Goal: Find specific page/section: Find specific page/section

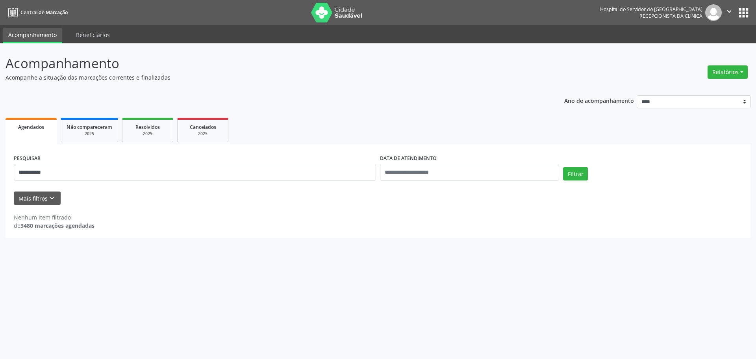
click at [563, 167] on button "Filtrar" at bounding box center [575, 173] width 25 height 13
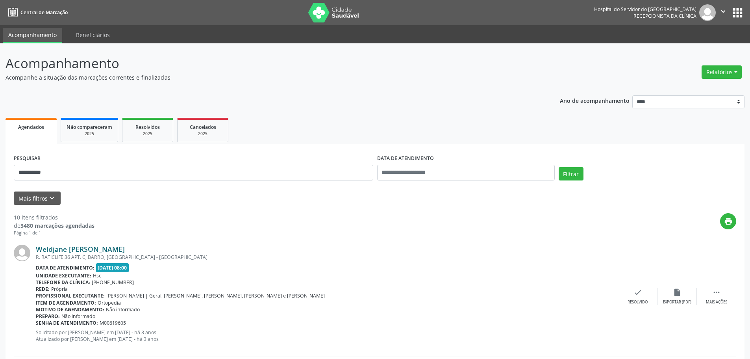
click at [115, 247] on link "Weldjane [PERSON_NAME]" at bounding box center [80, 249] width 89 height 9
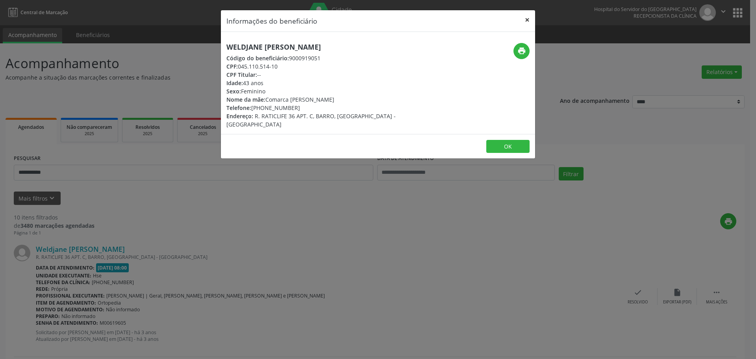
click at [522, 17] on button "×" at bounding box center [527, 19] width 16 height 19
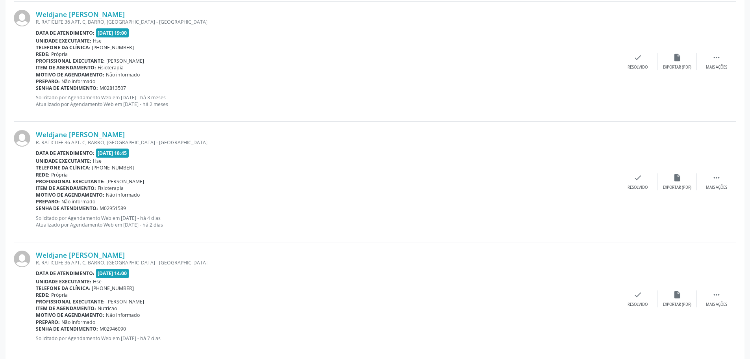
scroll to position [1087, 0]
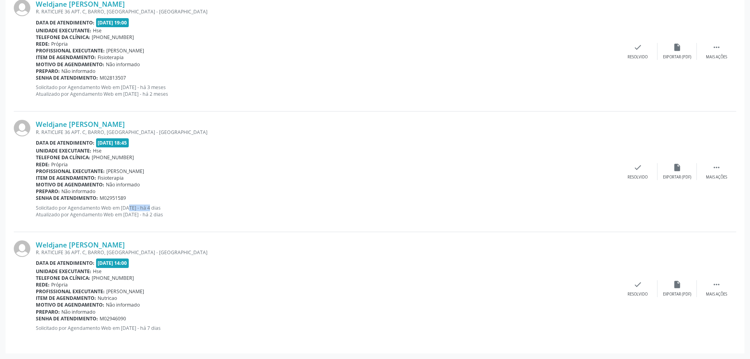
drag, startPoint x: 120, startPoint y: 208, endPoint x: 143, endPoint y: 205, distance: 23.8
click at [143, 205] on p "Solicitado por Agendamento Web em [DATE] - há 4 dias Atualizado por Agendamento…" at bounding box center [327, 210] width 582 height 13
drag, startPoint x: 122, startPoint y: 214, endPoint x: 139, endPoint y: 214, distance: 17.3
click at [133, 214] on p "Solicitado por Agendamento Web em [DATE] - há 4 dias Atualizado por Agendamento…" at bounding box center [327, 210] width 582 height 13
click at [148, 214] on p "Solicitado por Agendamento Web em [DATE] - há 4 dias Atualizado por Agendamento…" at bounding box center [327, 210] width 582 height 13
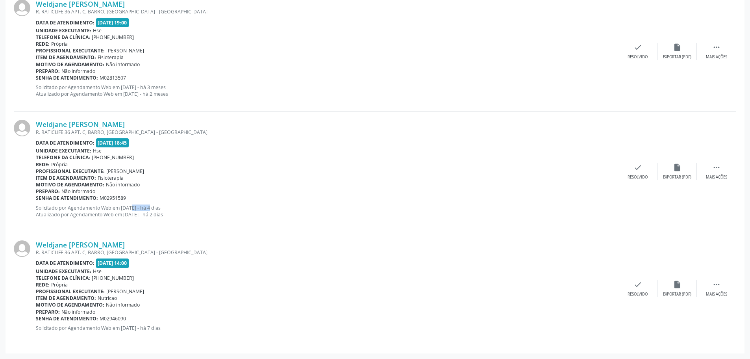
drag, startPoint x: 122, startPoint y: 206, endPoint x: 145, endPoint y: 208, distance: 22.9
click at [145, 208] on p "Solicitado por Agendamento Web em [DATE] - há 4 dias Atualizado por Agendamento…" at bounding box center [327, 210] width 582 height 13
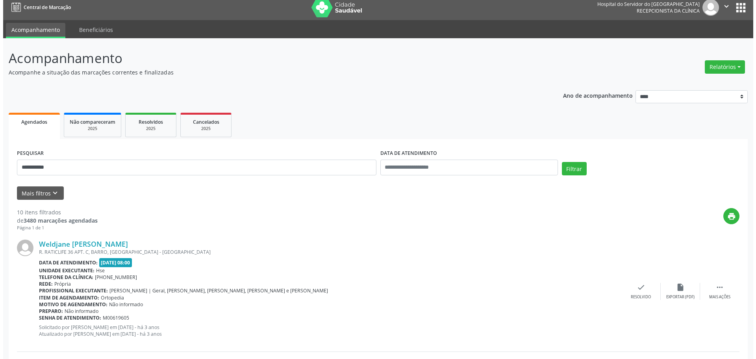
scroll to position [0, 0]
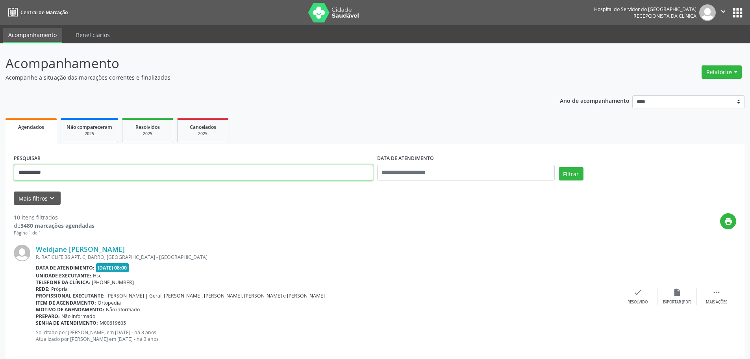
click at [198, 175] on input "**********" at bounding box center [193, 173] width 359 height 16
paste input "text"
click at [559, 167] on button "Filtrar" at bounding box center [571, 173] width 25 height 13
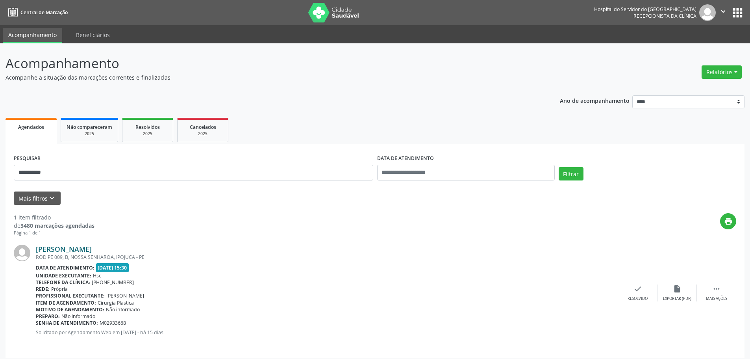
click at [80, 246] on link "[PERSON_NAME]" at bounding box center [64, 249] width 56 height 9
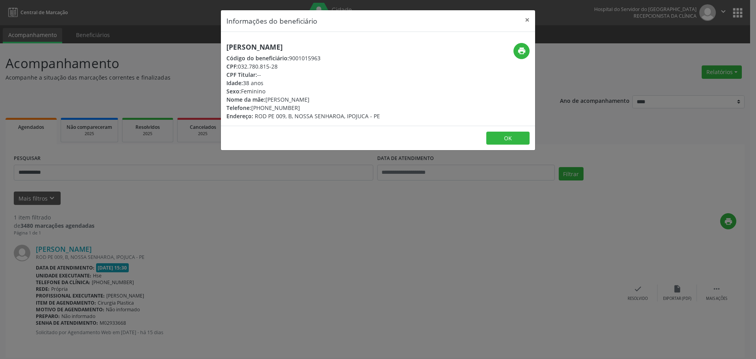
drag, startPoint x: 345, startPoint y: 39, endPoint x: 216, endPoint y: 40, distance: 128.8
click at [216, 40] on div "Informações do beneficiário × [PERSON_NAME] Código do beneficiário: 9001015963 …" at bounding box center [378, 179] width 756 height 359
copy h5 "[PERSON_NAME]"
click at [529, 14] on button "×" at bounding box center [527, 19] width 16 height 19
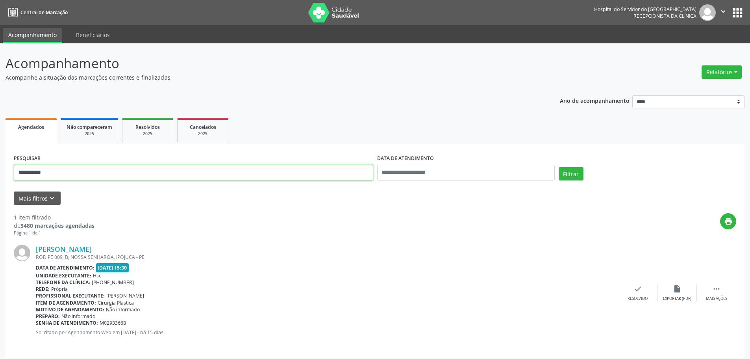
click at [254, 173] on input "**********" at bounding box center [193, 173] width 359 height 16
paste input "text"
click at [559, 167] on button "Filtrar" at bounding box center [571, 173] width 25 height 13
click at [120, 243] on div "[PERSON_NAME] [PERSON_NAME], CURADO II, JABOATAO DOS GUARARAPES - PE Data de at…" at bounding box center [375, 296] width 723 height 120
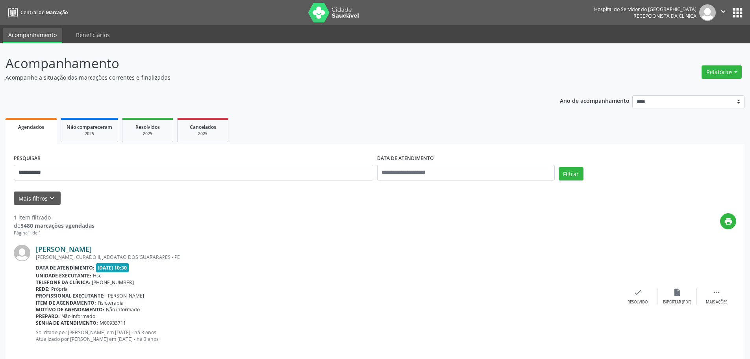
click at [92, 248] on link "[PERSON_NAME]" at bounding box center [64, 249] width 56 height 9
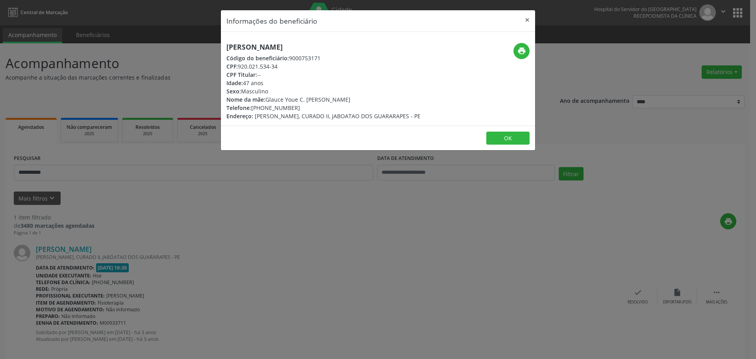
drag, startPoint x: 373, startPoint y: 41, endPoint x: 183, endPoint y: 41, distance: 189.8
click at [183, 41] on div "Informações do beneficiário × [PERSON_NAME] Código do beneficiário: 9000753171 …" at bounding box center [378, 179] width 756 height 359
copy h5 "[PERSON_NAME]"
click at [536, 20] on div "Informações do beneficiário × [PERSON_NAME] Código do beneficiário: 9000753171 …" at bounding box center [378, 179] width 756 height 359
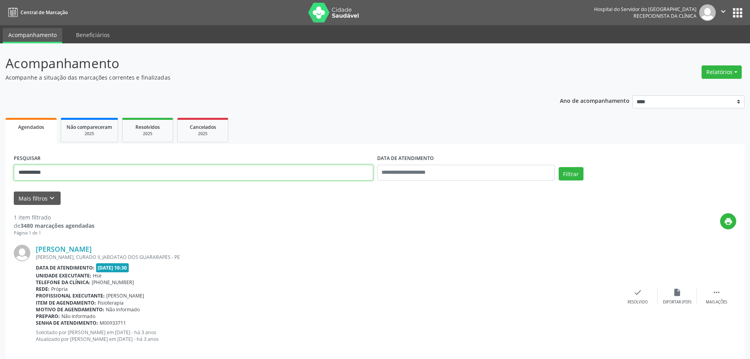
click at [168, 170] on input "**********" at bounding box center [193, 173] width 359 height 16
paste input "text"
type input "**********"
click at [559, 167] on button "Filtrar" at bounding box center [571, 173] width 25 height 13
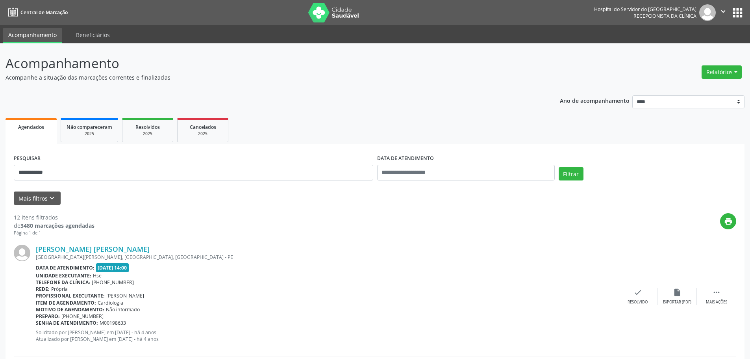
click at [71, 255] on div "[GEOGRAPHIC_DATA][PERSON_NAME], [GEOGRAPHIC_DATA], [GEOGRAPHIC_DATA] - PE" at bounding box center [327, 257] width 582 height 7
click at [74, 248] on link "[PERSON_NAME] [PERSON_NAME]" at bounding box center [93, 249] width 114 height 9
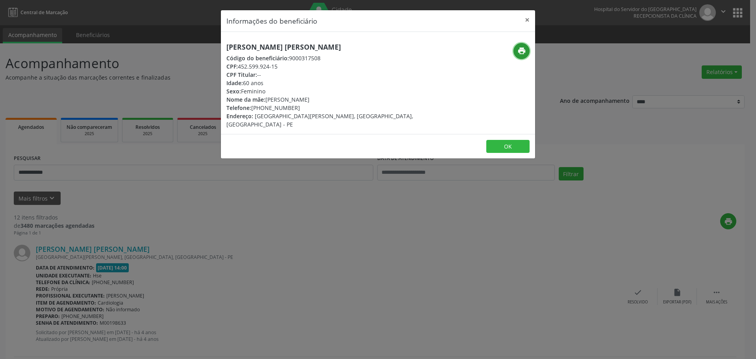
click at [526, 49] on icon "print" at bounding box center [521, 50] width 9 height 9
drag, startPoint x: 531, startPoint y: 15, endPoint x: 366, endPoint y: 111, distance: 190.5
click at [531, 15] on button "×" at bounding box center [527, 19] width 16 height 19
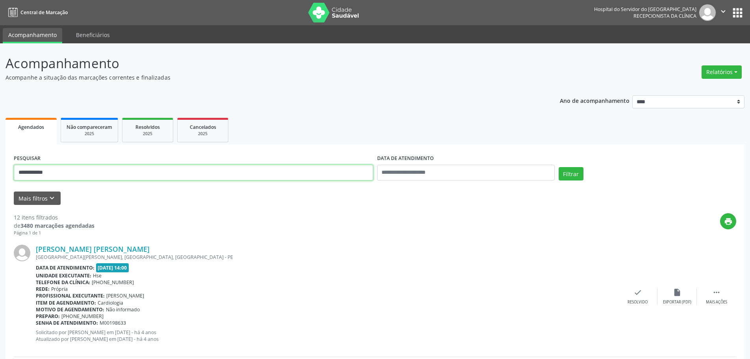
click at [172, 170] on input "**********" at bounding box center [193, 173] width 359 height 16
click at [559, 167] on button "Filtrar" at bounding box center [571, 173] width 25 height 13
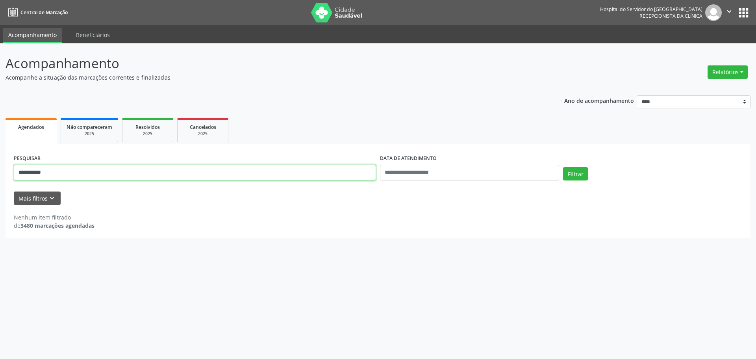
click at [230, 168] on input "**********" at bounding box center [195, 173] width 362 height 16
click at [229, 168] on input "**********" at bounding box center [195, 173] width 362 height 16
click at [563, 167] on button "Filtrar" at bounding box center [575, 173] width 25 height 13
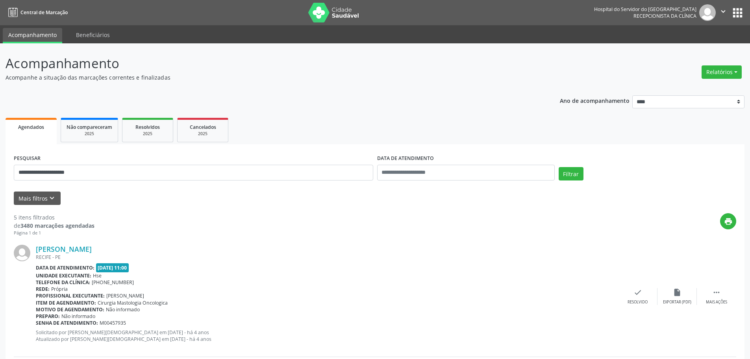
click at [91, 242] on div "[PERSON_NAME] [GEOGRAPHIC_DATA] - [GEOGRAPHIC_DATA] Data de atendimento: [DATE]…" at bounding box center [375, 296] width 723 height 120
click at [90, 246] on link "[PERSON_NAME]" at bounding box center [64, 249] width 56 height 9
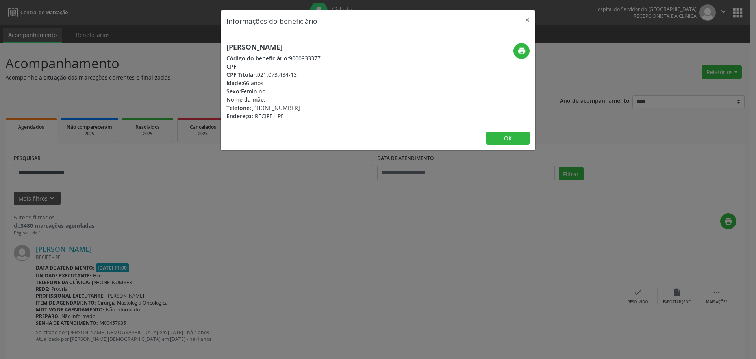
drag, startPoint x: 418, startPoint y: 40, endPoint x: 159, endPoint y: 37, distance: 259.1
click at [159, 37] on div "Informações do beneficiário × [PERSON_NAME] Código do beneficiário: 9000933377 …" at bounding box center [378, 179] width 756 height 359
copy h5 "[PERSON_NAME]"
click at [524, 48] on icon "print" at bounding box center [521, 50] width 9 height 9
drag, startPoint x: 306, startPoint y: 73, endPoint x: 258, endPoint y: 72, distance: 48.1
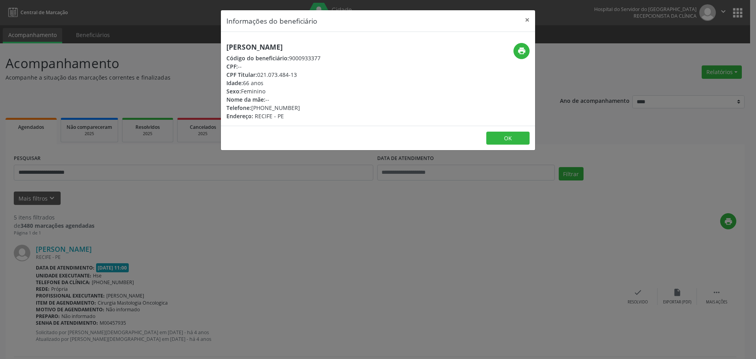
click at [258, 72] on div "CPF Titular: 021.073.484-13" at bounding box center [273, 74] width 94 height 8
copy div "021.073.484-13"
click at [499, 358] on div "Informações do beneficiário × [PERSON_NAME] Código do beneficiário: 9000933377 …" at bounding box center [378, 179] width 756 height 359
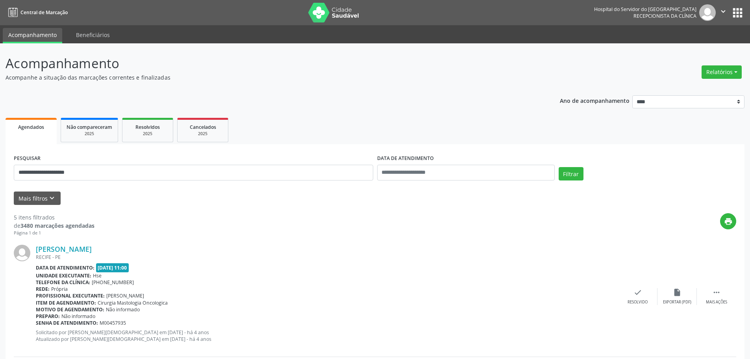
drag, startPoint x: 199, startPoint y: 181, endPoint x: 198, endPoint y: 174, distance: 7.1
click at [199, 181] on div "**********" at bounding box center [193, 168] width 363 height 33
click at [198, 174] on input "**********" at bounding box center [193, 173] width 359 height 16
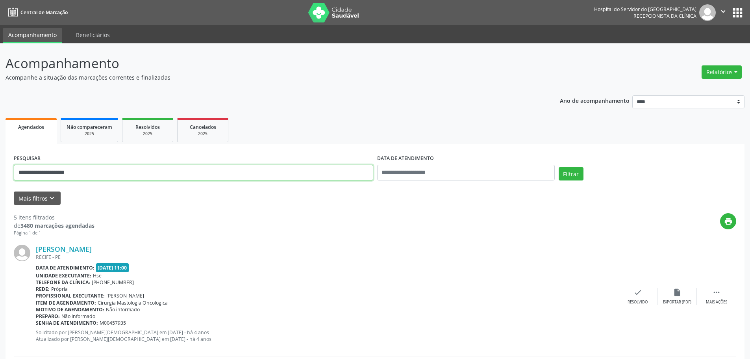
paste input "text"
type input "**********"
click at [559, 167] on button "Filtrar" at bounding box center [571, 173] width 25 height 13
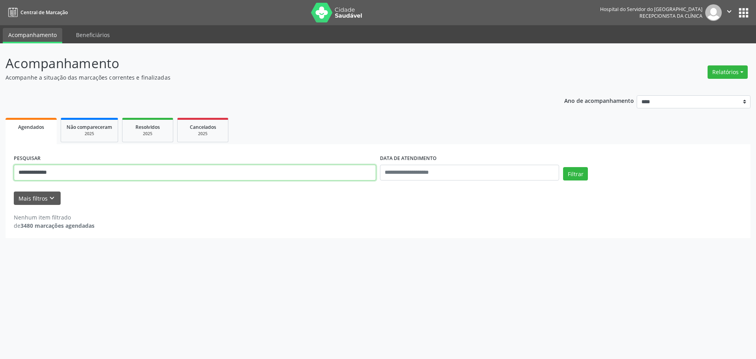
click at [137, 170] on input "**********" at bounding box center [195, 173] width 362 height 16
